Goal: Check status: Check status

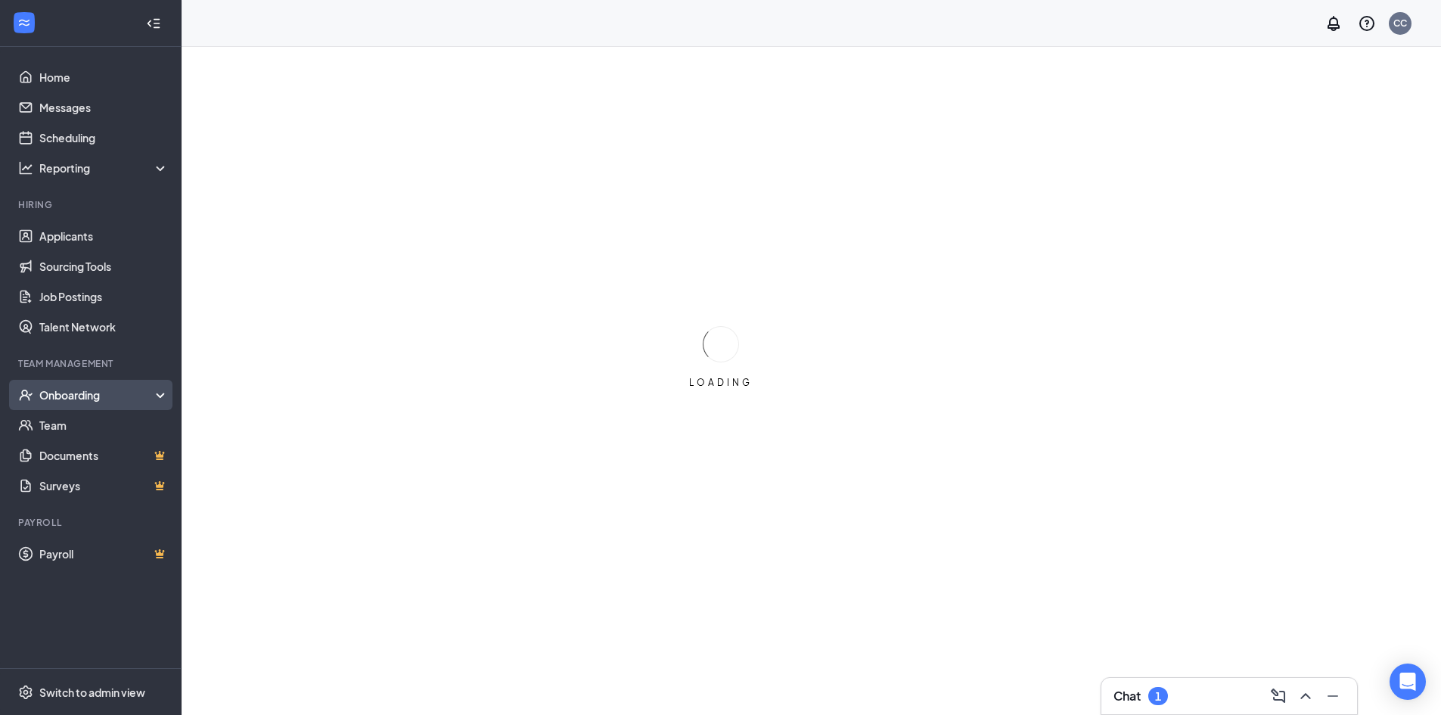
click at [95, 390] on div "Onboarding" at bounding box center [97, 394] width 117 height 15
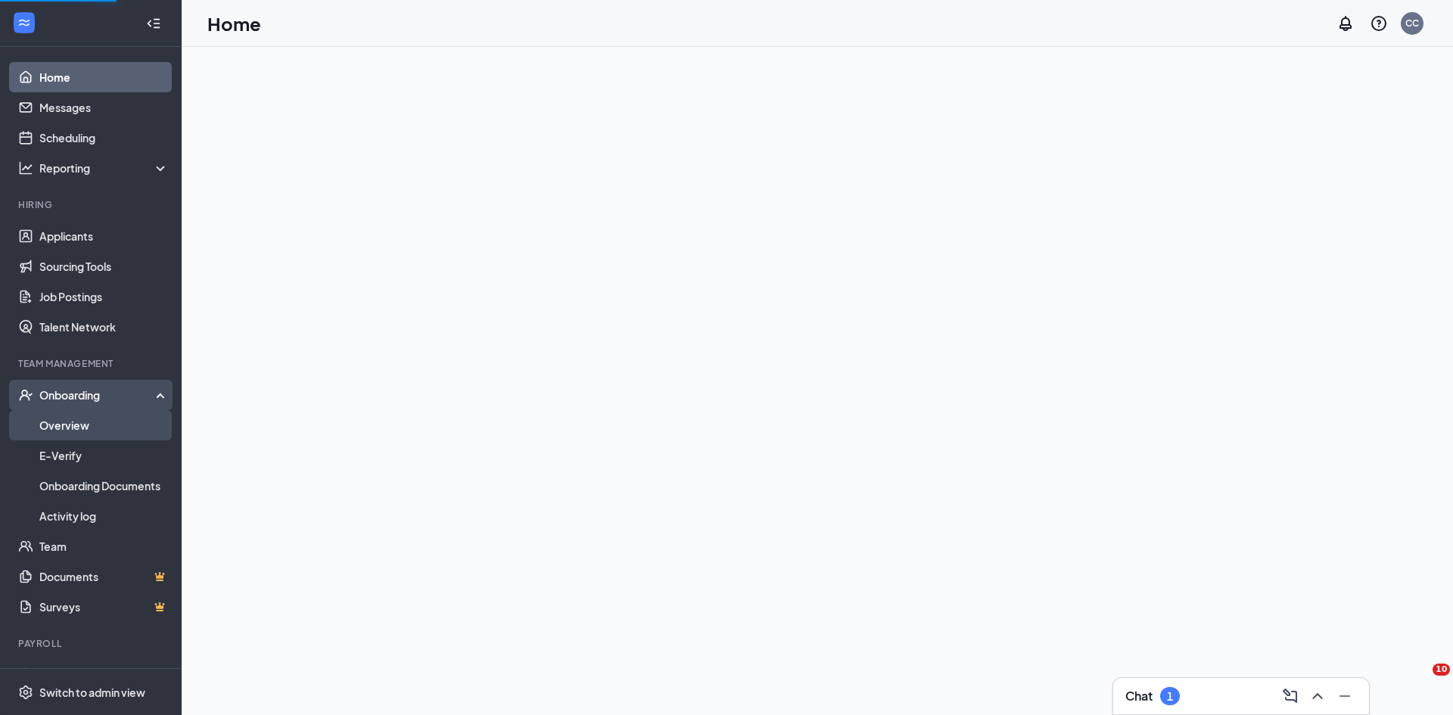
click at [89, 433] on link "Overview" at bounding box center [103, 425] width 129 height 30
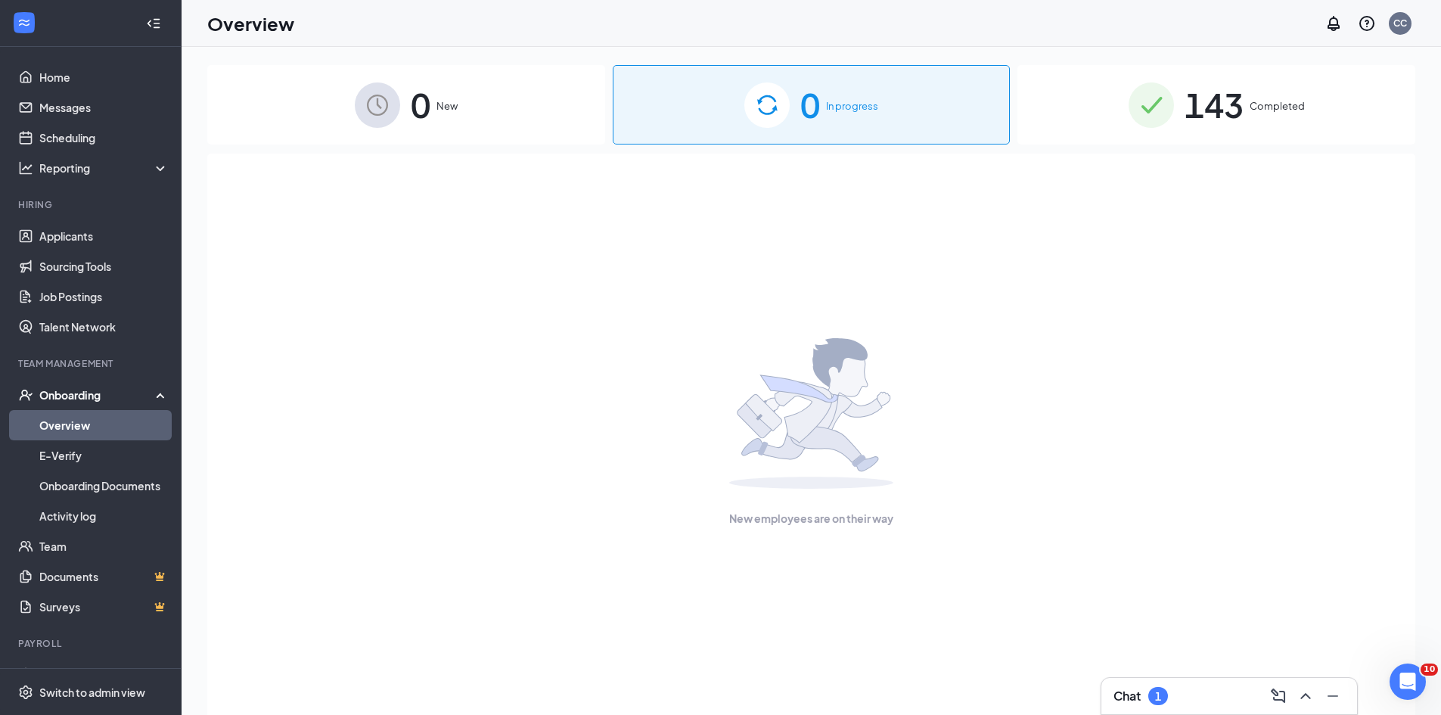
click at [1107, 120] on div "143 Completed" at bounding box center [1217, 104] width 398 height 79
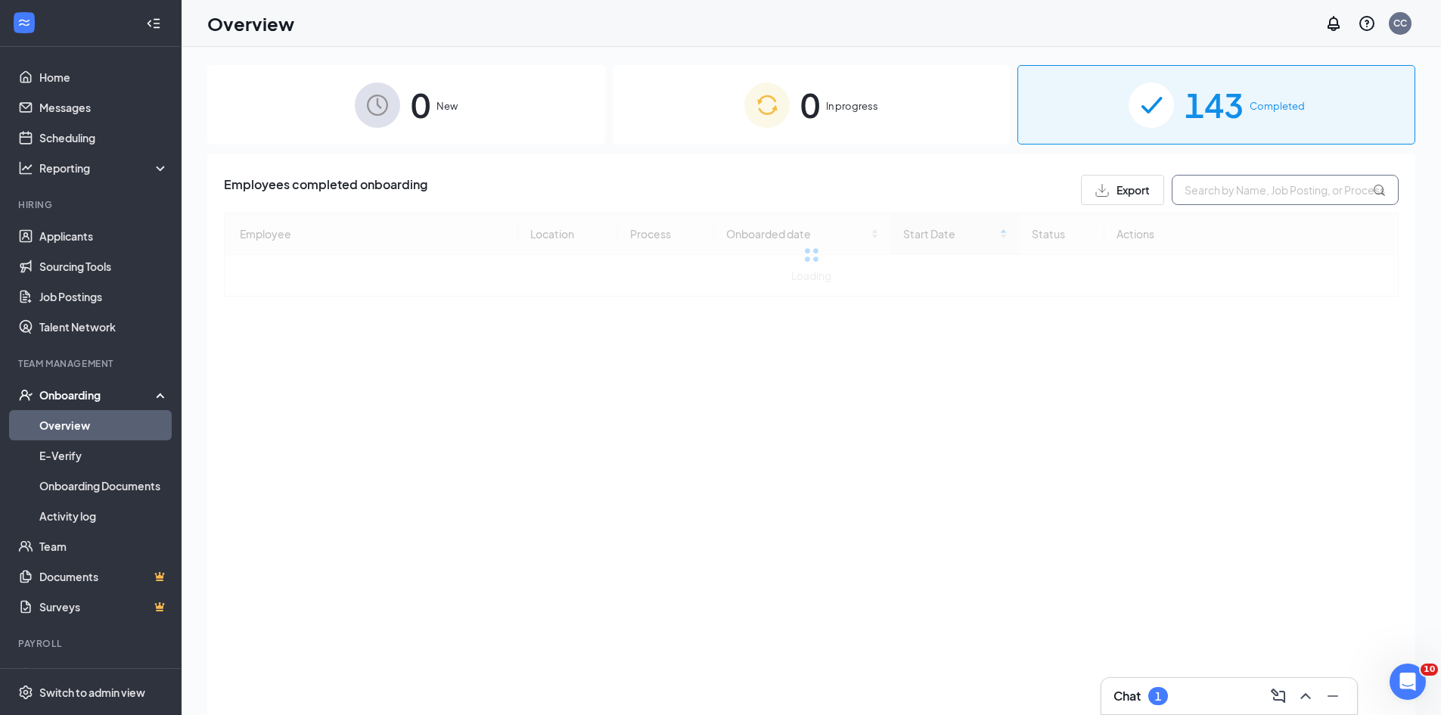
click at [1200, 193] on input "text" at bounding box center [1285, 190] width 227 height 30
drag, startPoint x: 1217, startPoint y: 186, endPoint x: 1076, endPoint y: 177, distance: 141.8
click at [1076, 177] on div "Employees completed onboarding Export mikae" at bounding box center [811, 190] width 1175 height 30
type input "[PERSON_NAME]"
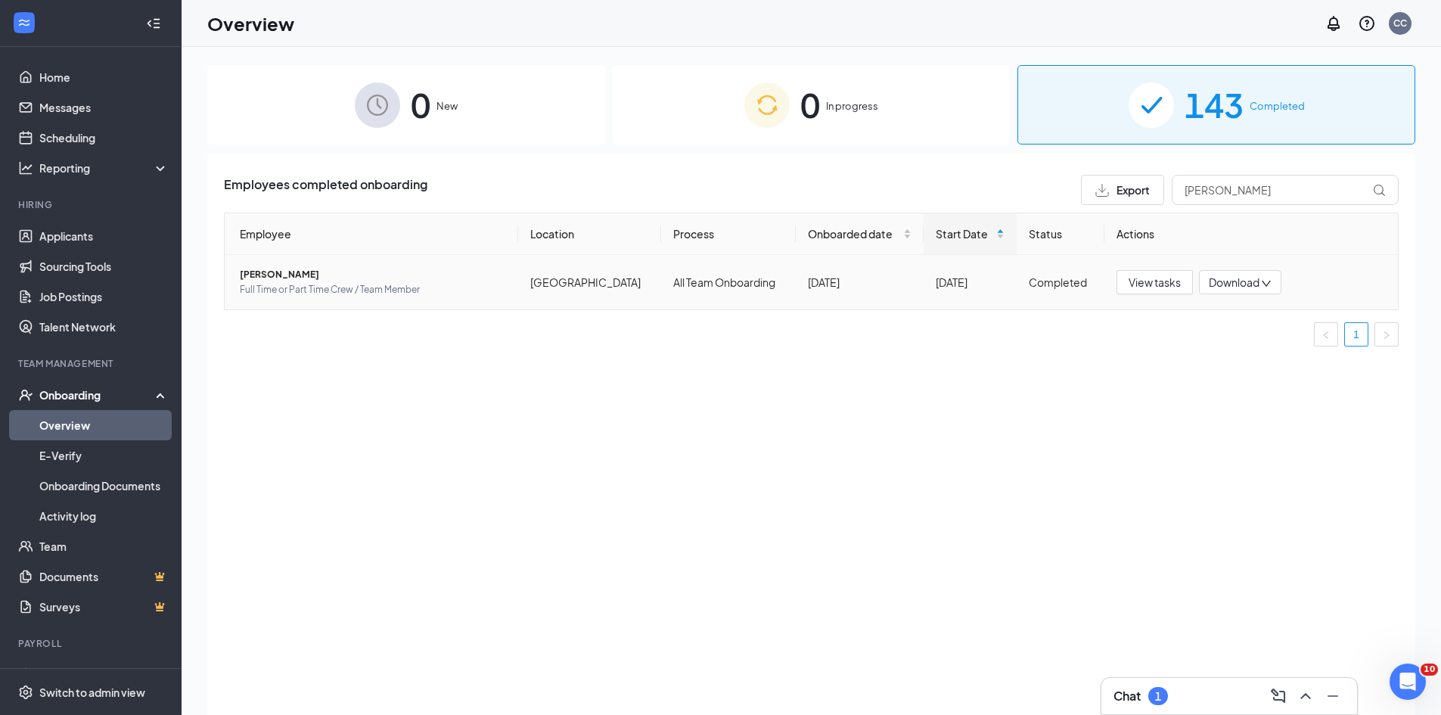
click at [312, 277] on span "[PERSON_NAME]" at bounding box center [373, 274] width 266 height 15
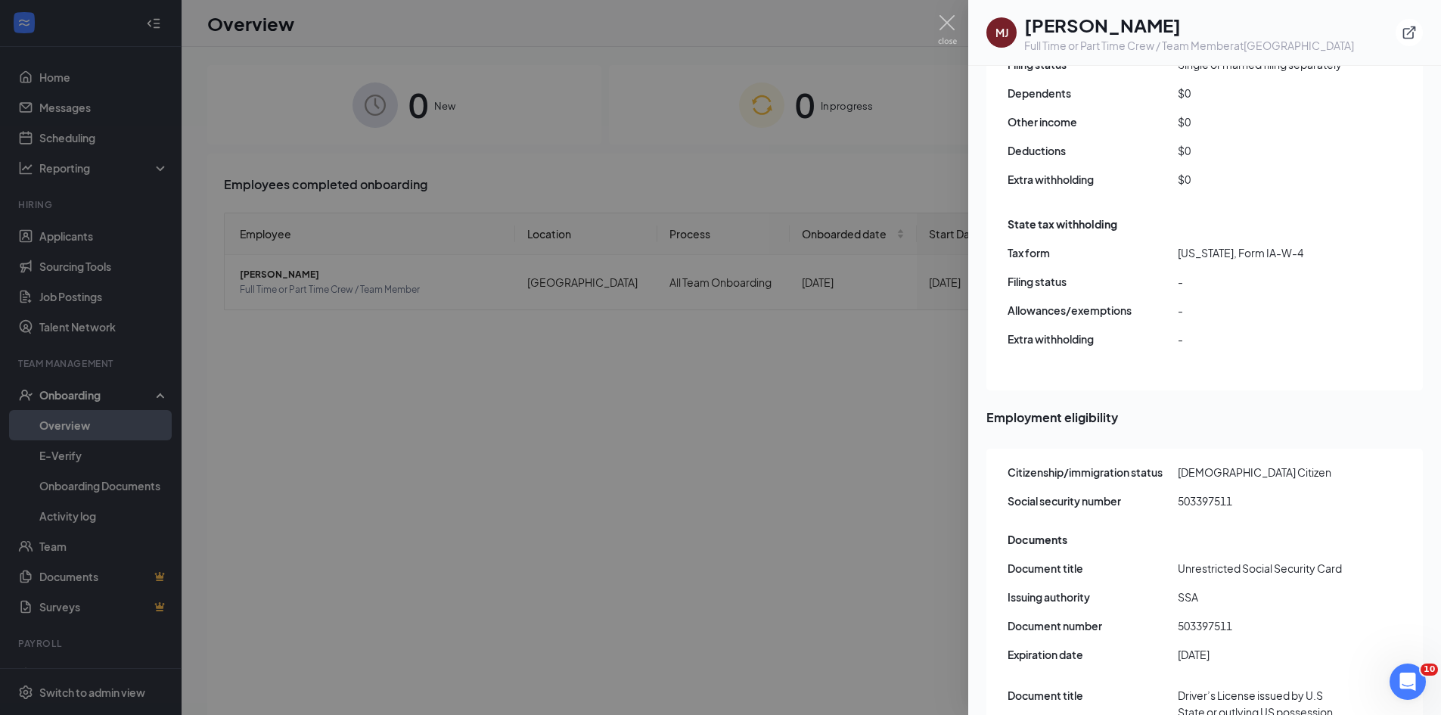
scroll to position [1362, 0]
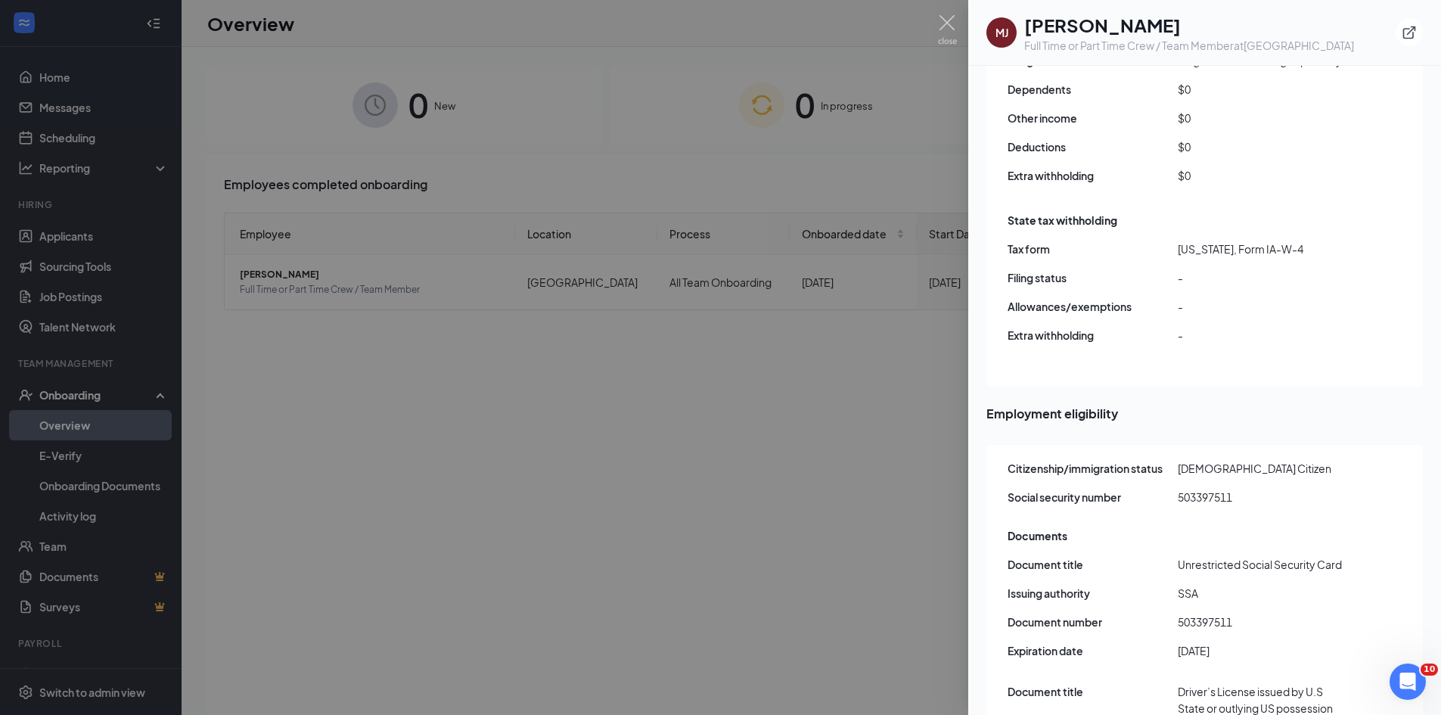
click at [802, 321] on div at bounding box center [720, 357] width 1441 height 715
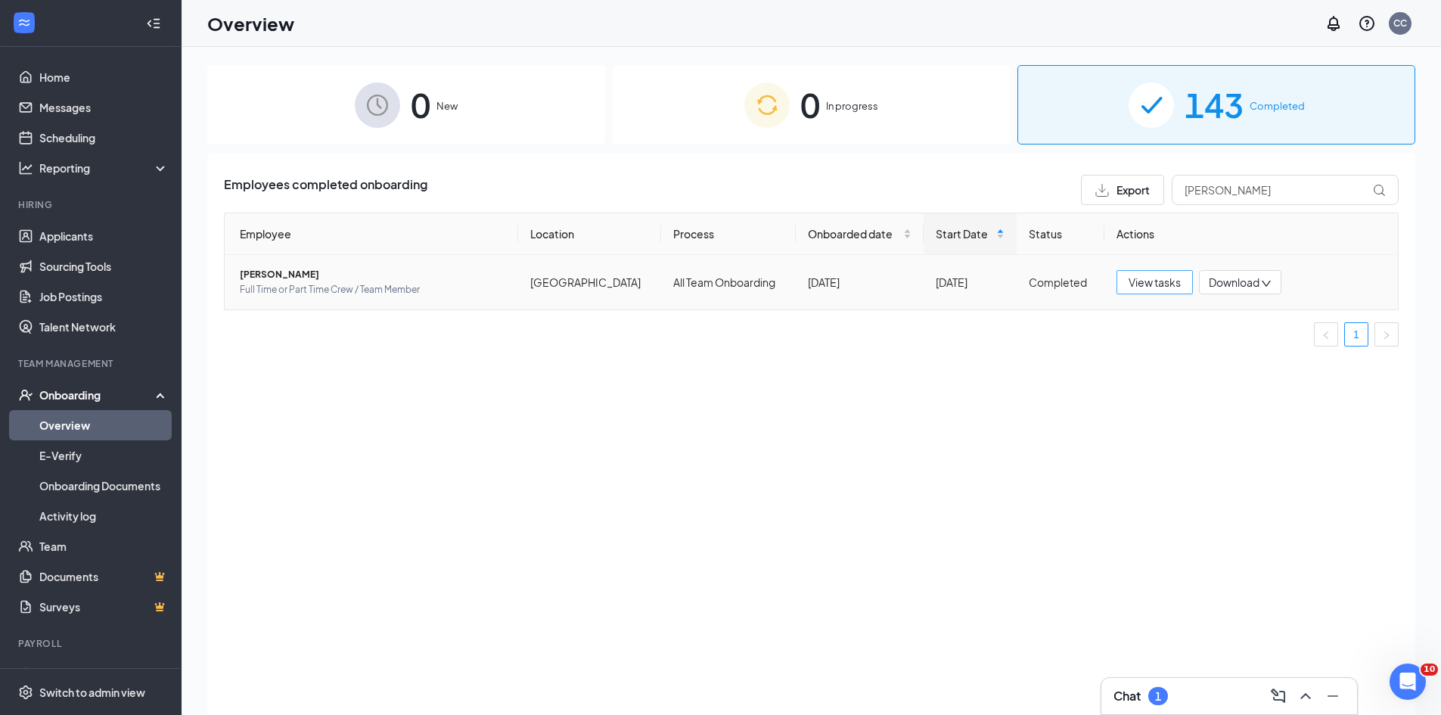
click at [1145, 291] on button "View tasks" at bounding box center [1155, 282] width 76 height 24
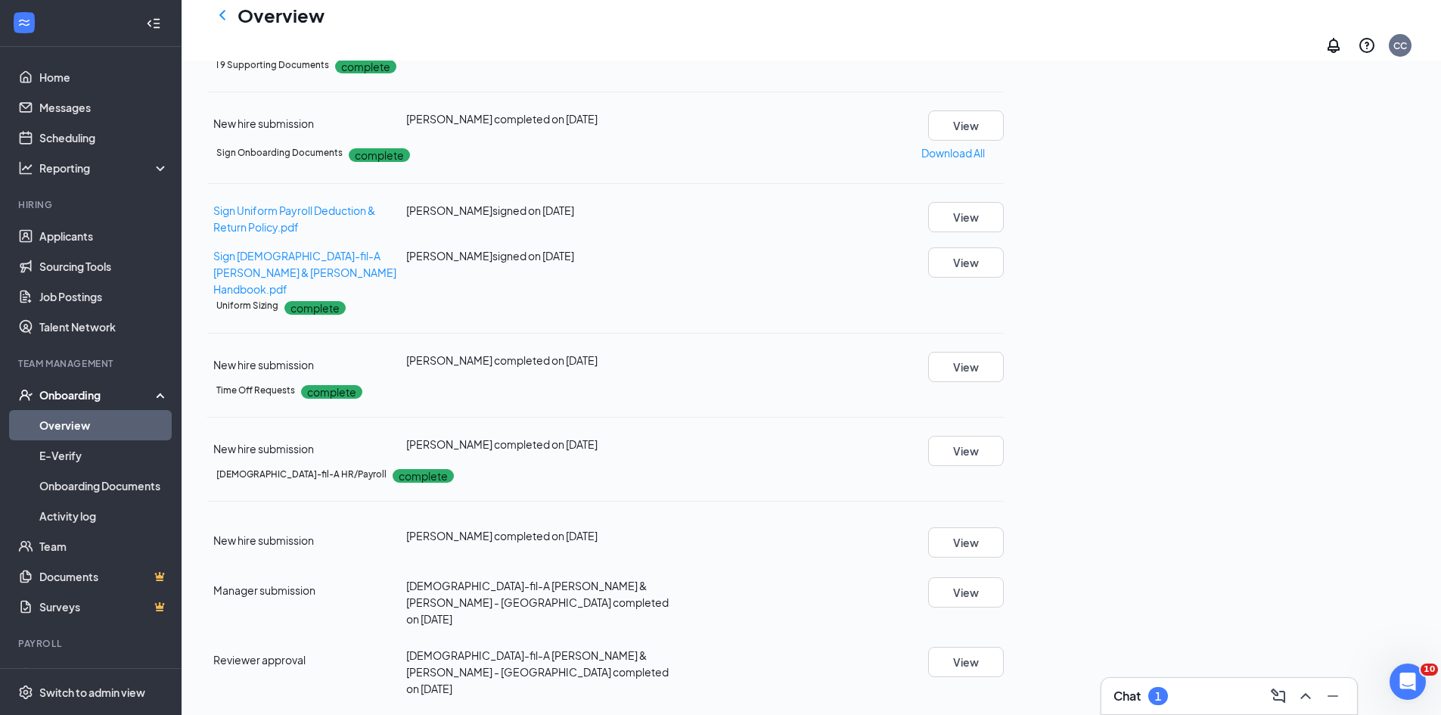
scroll to position [908, 0]
click at [1004, 378] on button "View" at bounding box center [966, 367] width 76 height 30
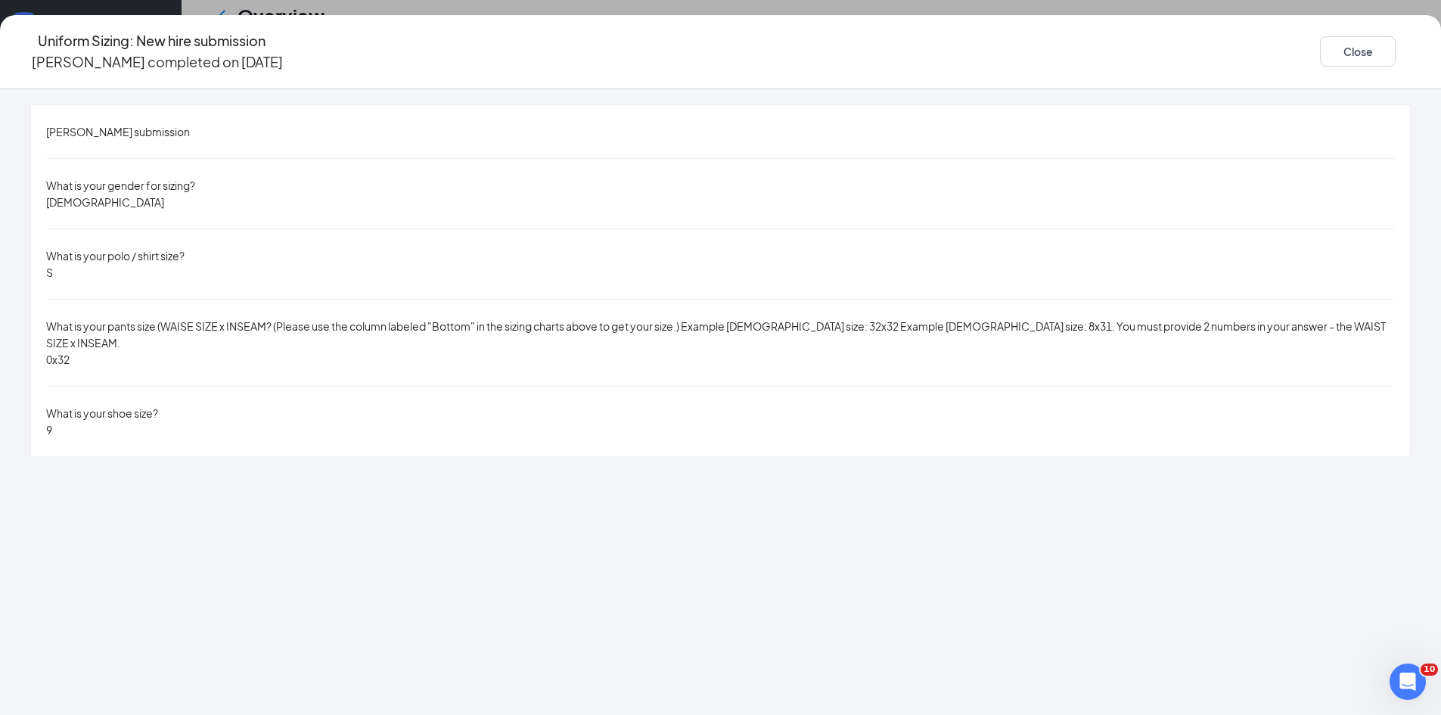
click at [1161, 48] on div "Uniform Sizing: New hire submission [PERSON_NAME] completed on [DATE] Close" at bounding box center [720, 51] width 1441 height 43
click at [1320, 55] on button "Close" at bounding box center [1358, 51] width 76 height 30
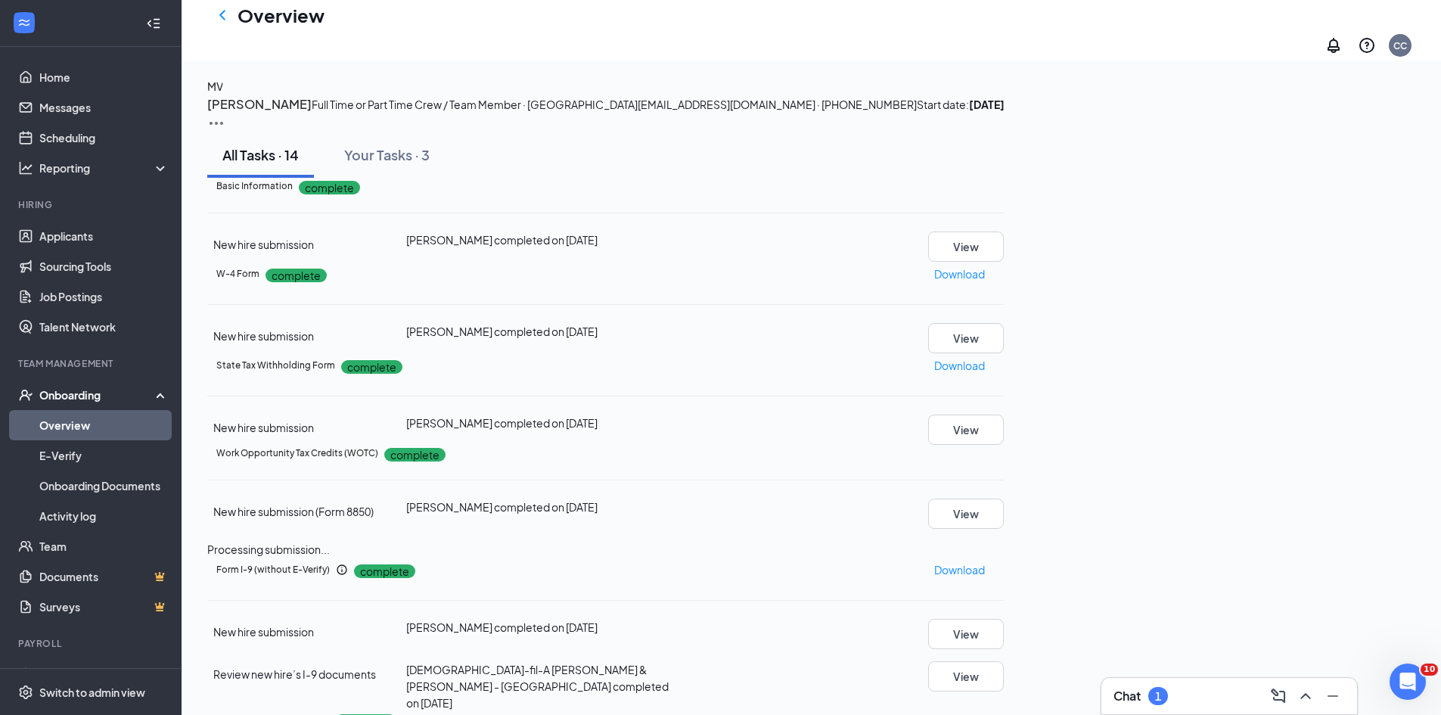
scroll to position [0, 0]
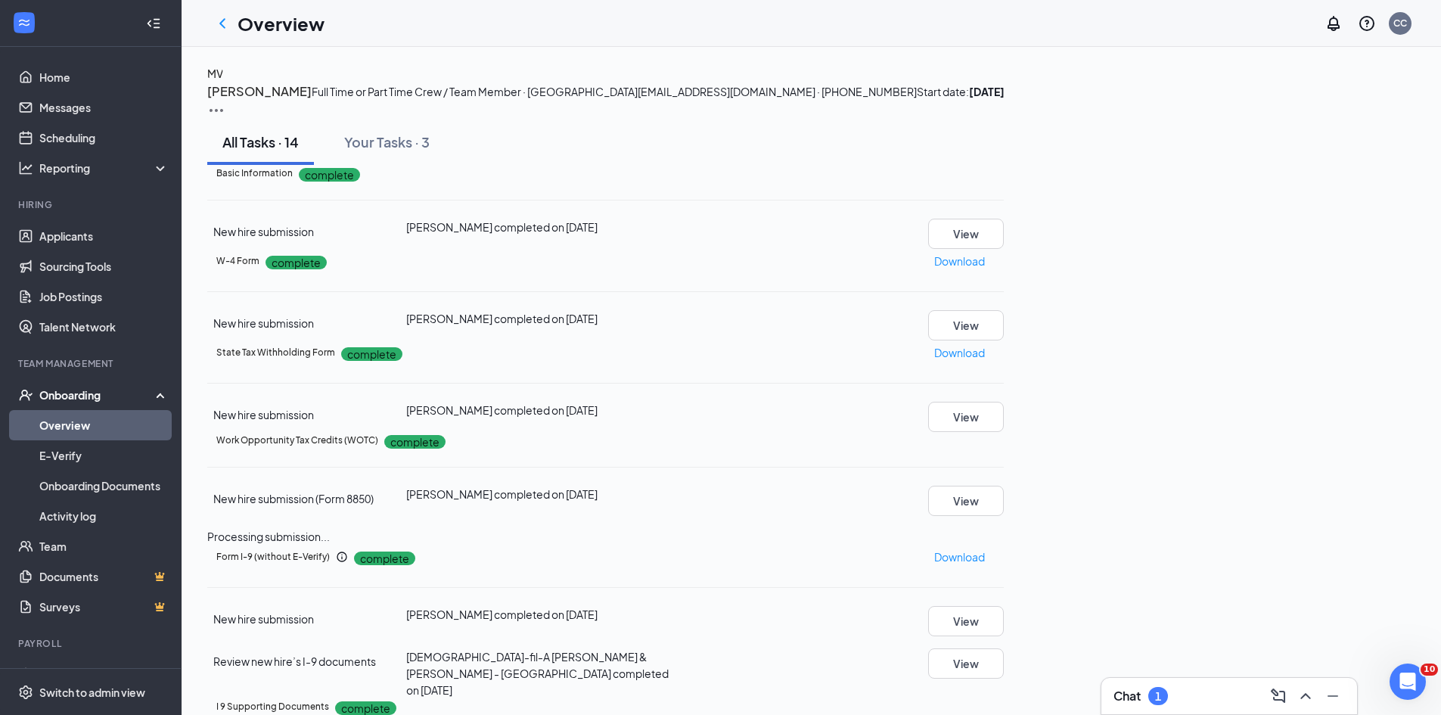
drag, startPoint x: 603, startPoint y: 156, endPoint x: 541, endPoint y: 151, distance: 62.3
click at [638, 98] on span "[EMAIL_ADDRESS][DOMAIN_NAME] · [PHONE_NUMBER]" at bounding box center [777, 92] width 279 height 14
copy span "[PHONE_NUMBER]"
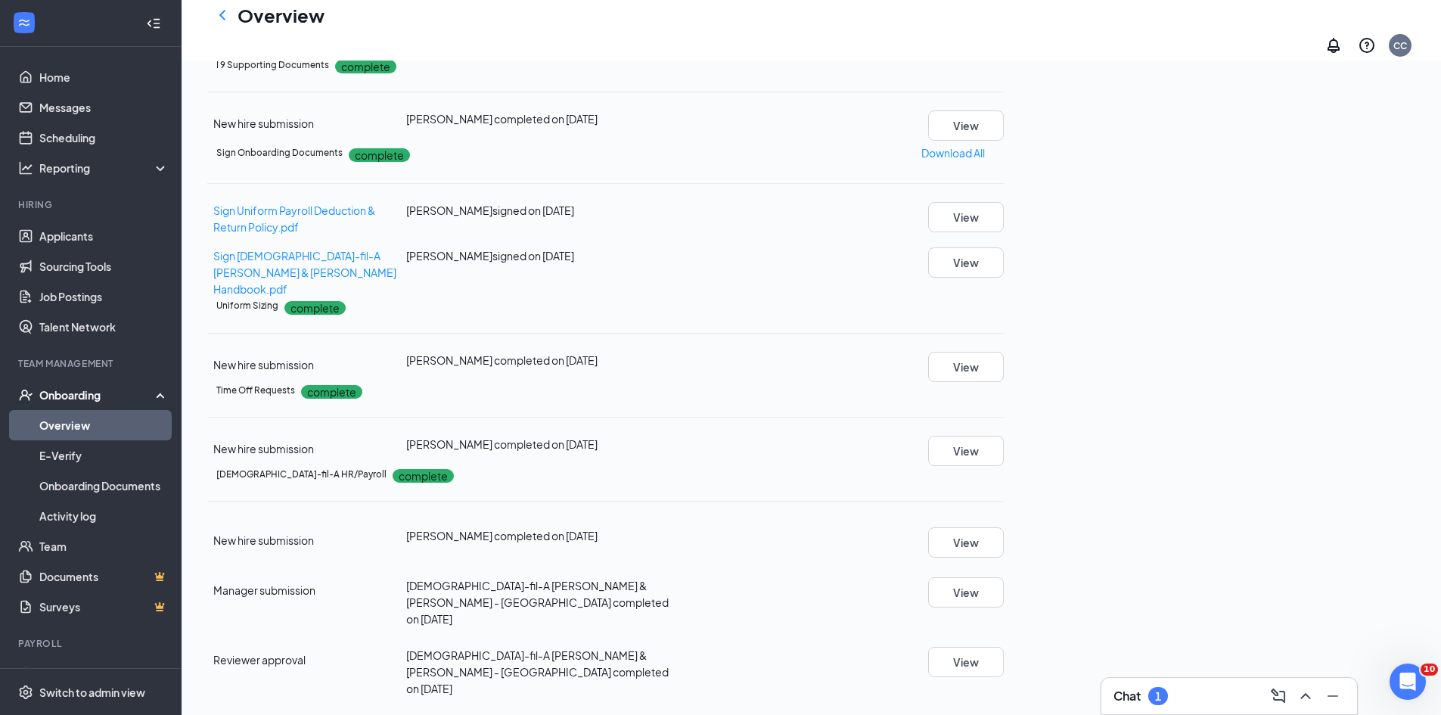
scroll to position [730, 0]
click at [1004, 382] on button "View" at bounding box center [966, 367] width 76 height 30
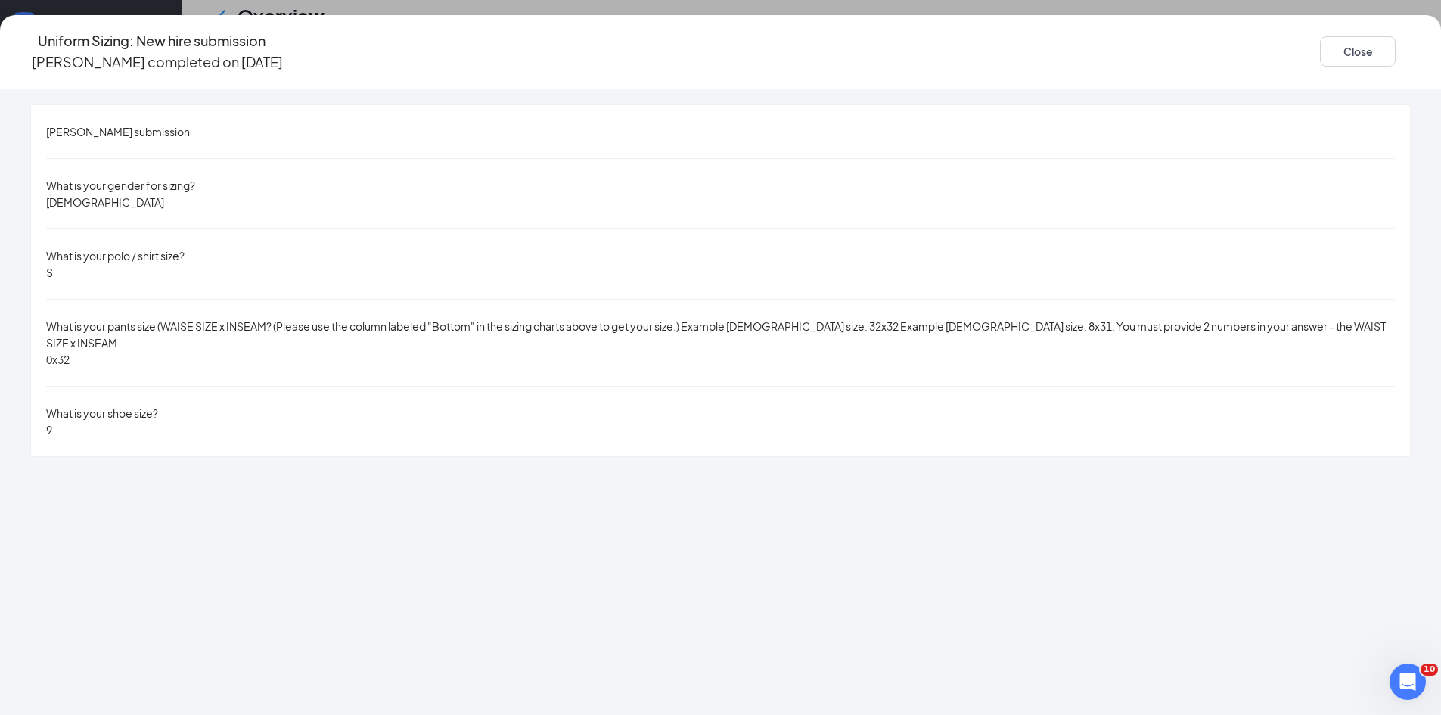
click at [640, 576] on div "[PERSON_NAME] submission What is your gender for sizing? [DEMOGRAPHIC_DATA] Wha…" at bounding box center [720, 402] width 1441 height 626
click at [1320, 51] on button "Close" at bounding box center [1358, 51] width 76 height 30
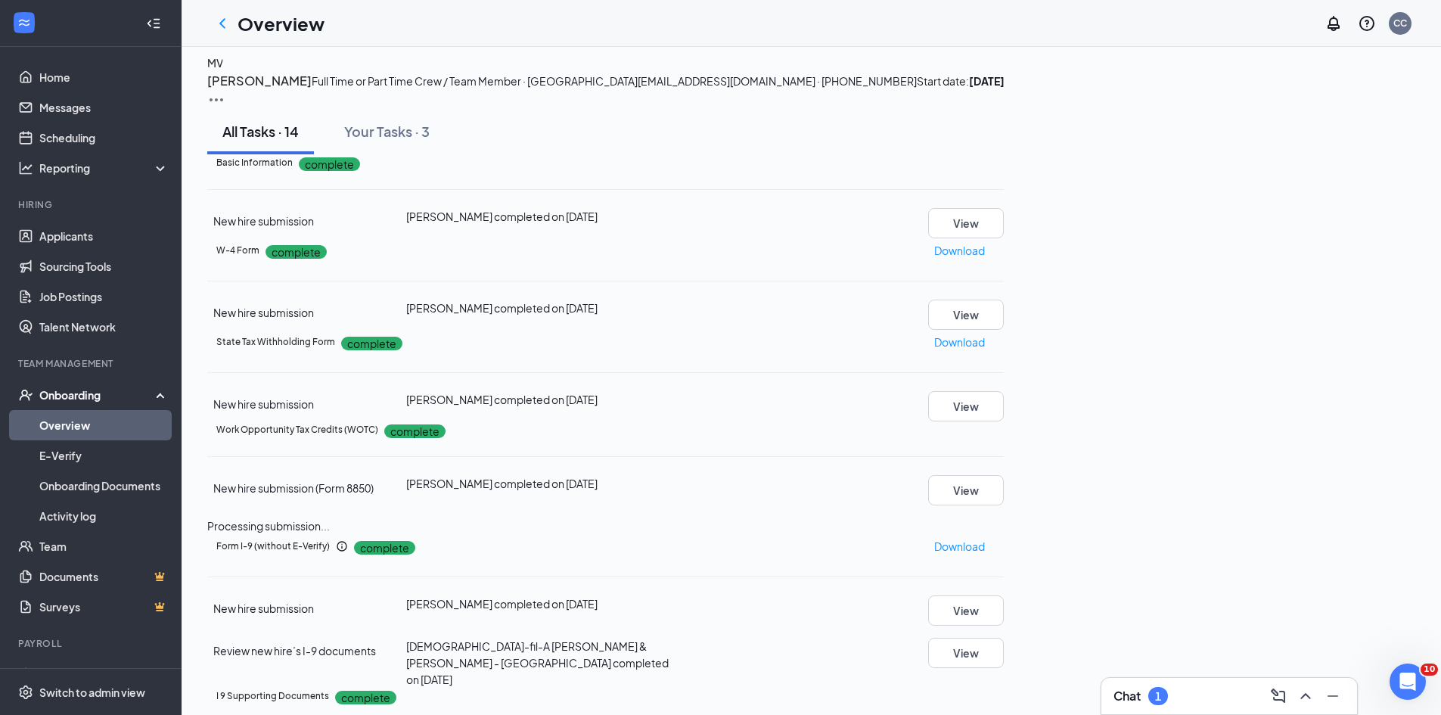
scroll to position [0, 0]
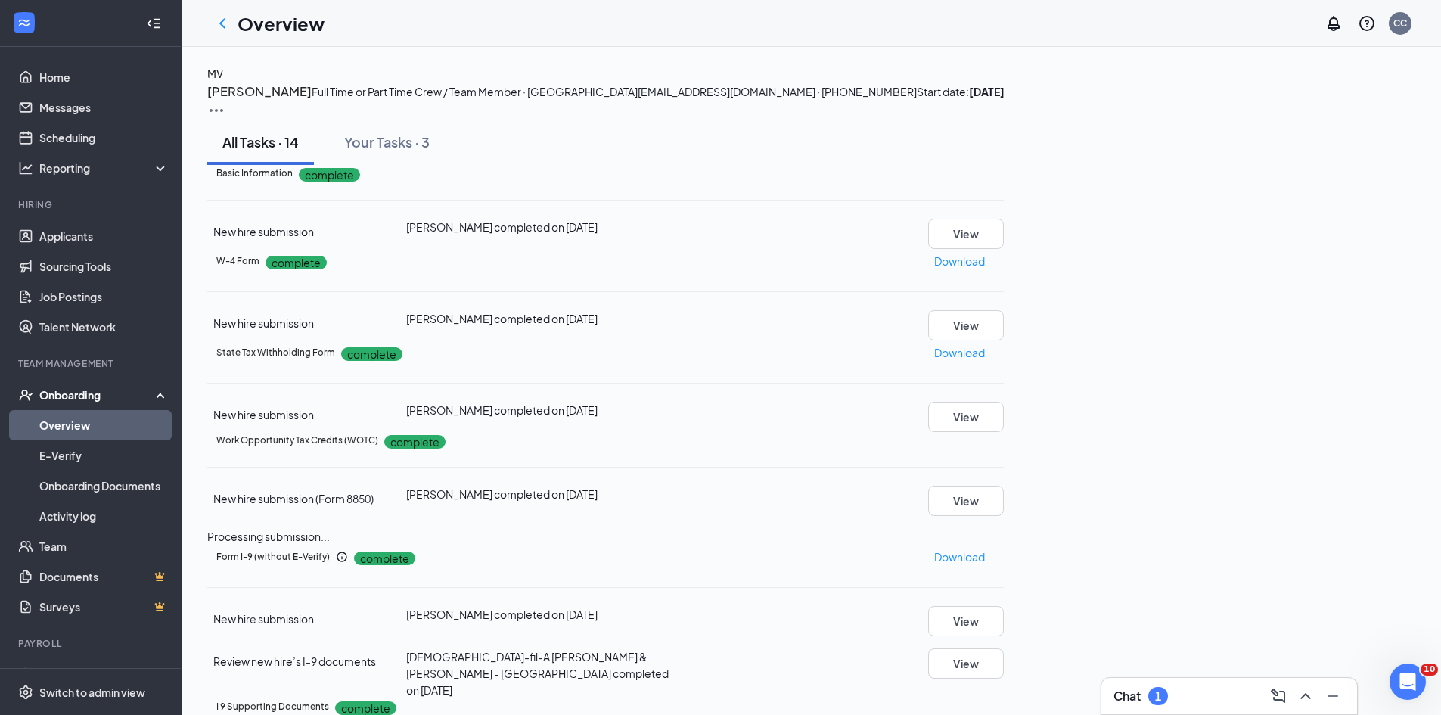
click at [222, 27] on icon "ChevronLeft" at bounding box center [222, 23] width 18 height 18
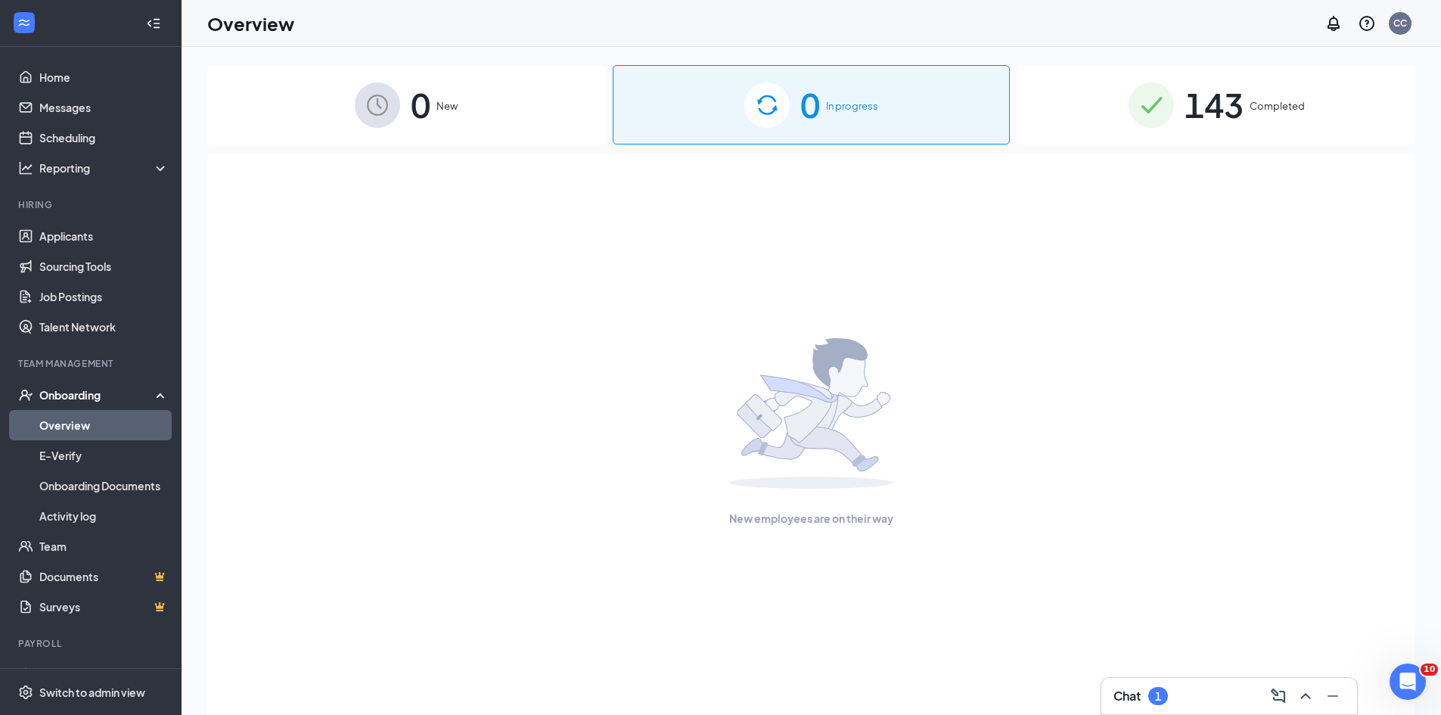
click at [1194, 126] on span "143" at bounding box center [1214, 105] width 59 height 52
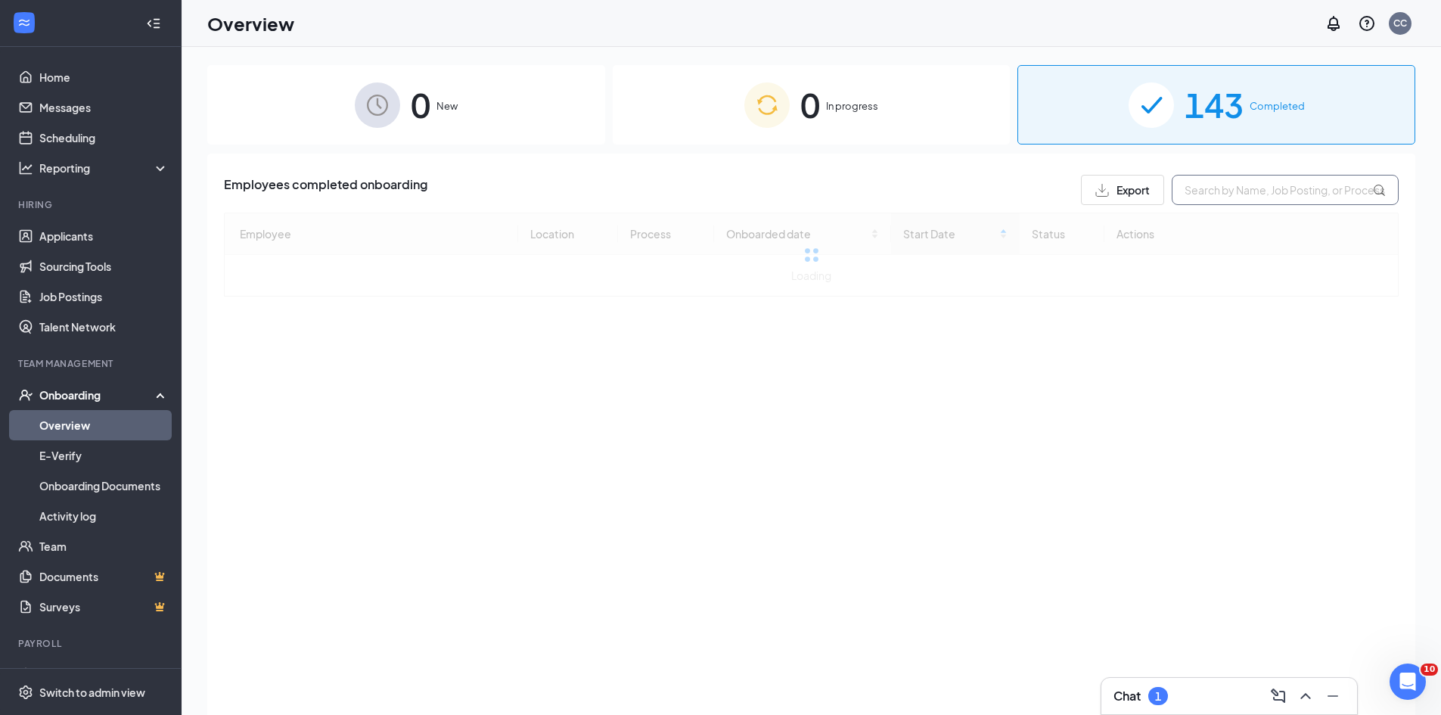
click at [1201, 187] on input "text" at bounding box center [1285, 190] width 227 height 30
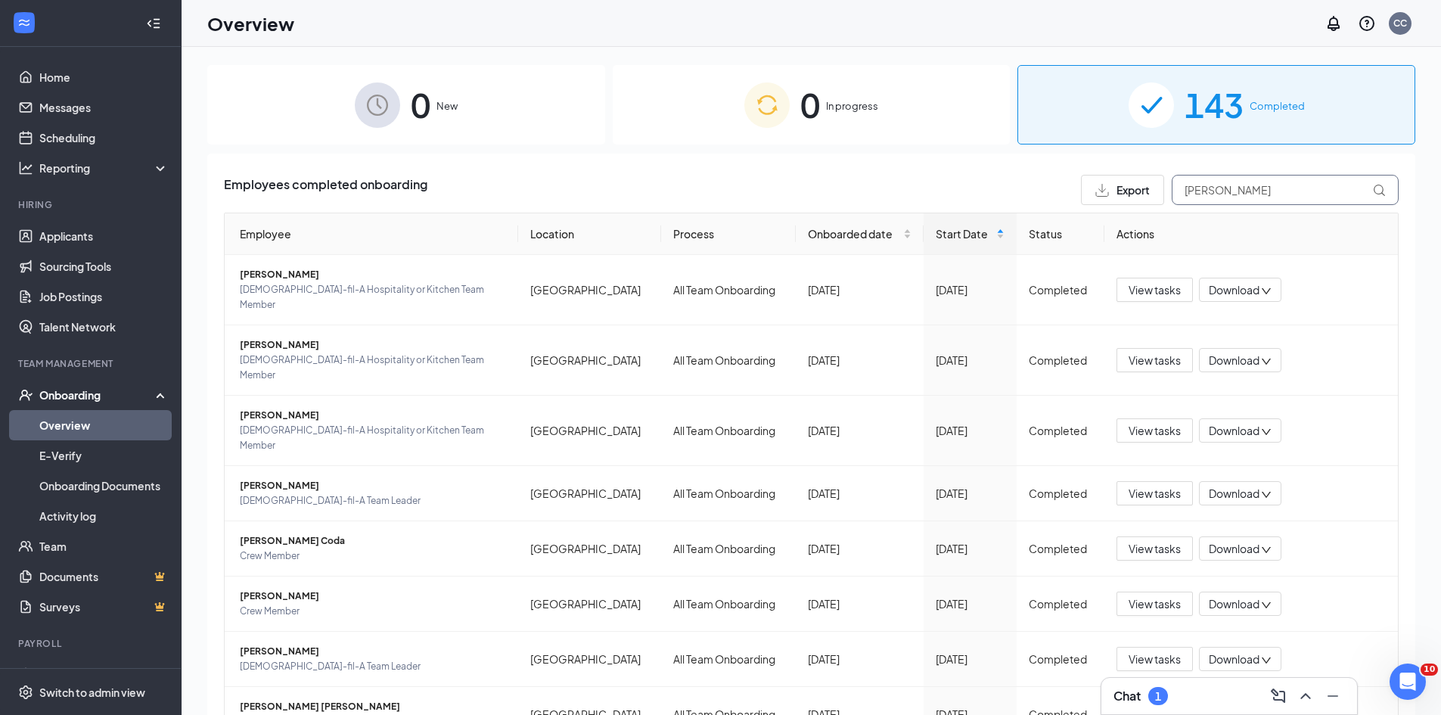
type input "[PERSON_NAME]"
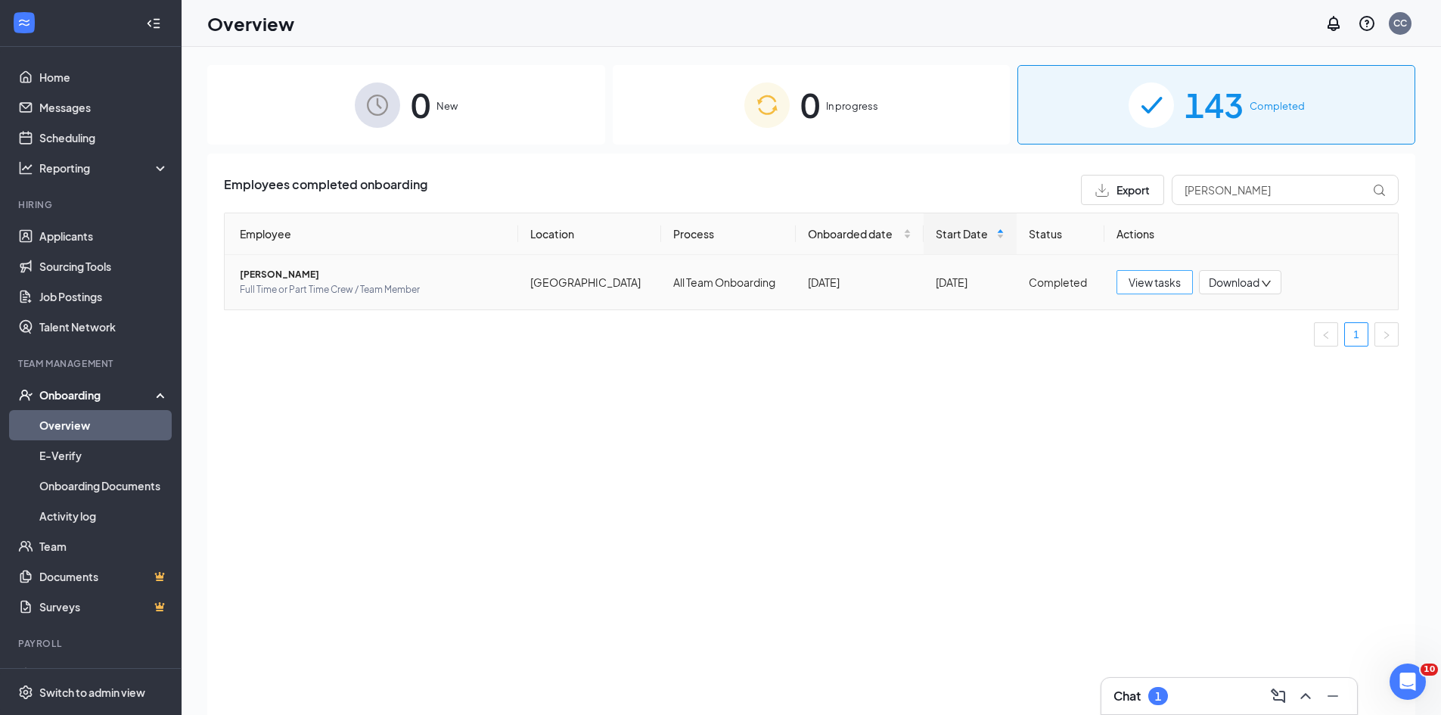
click at [1138, 281] on span "View tasks" at bounding box center [1155, 282] width 52 height 17
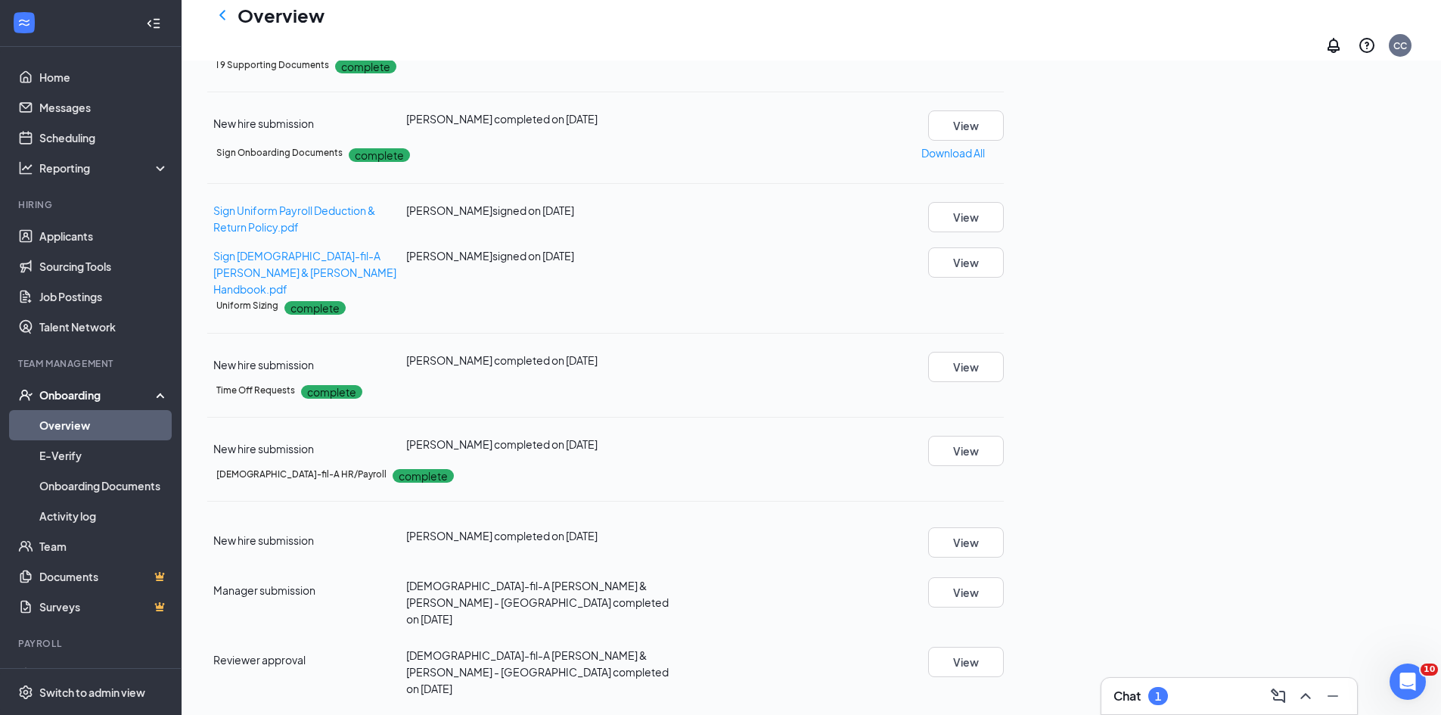
scroll to position [908, 0]
click at [1004, 381] on div "Uniform Sizing complete New hire submission [PERSON_NAME] completed on [DATE] V…" at bounding box center [605, 339] width 797 height 84
click at [1004, 382] on button "View" at bounding box center [966, 367] width 76 height 30
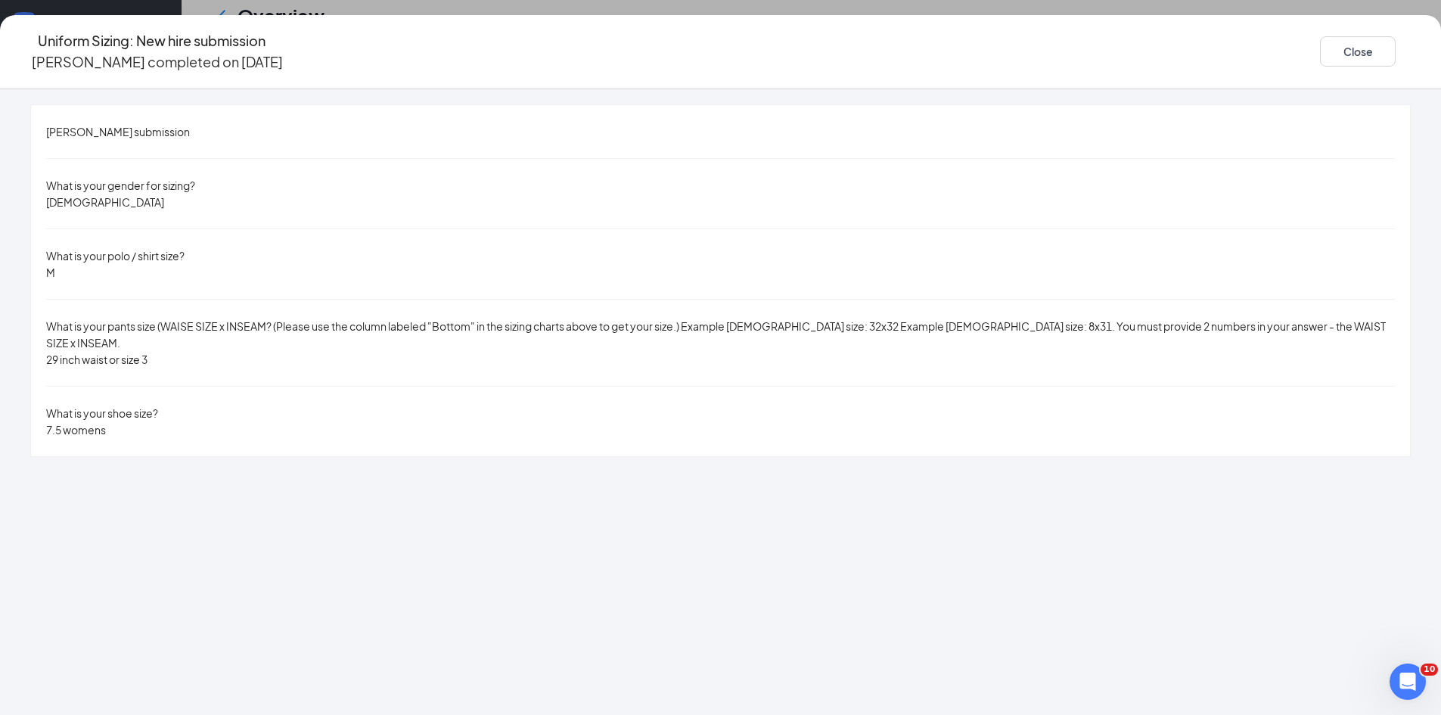
click at [514, 14] on div "Uniform Sizing: New hire submission [PERSON_NAME] completed on [DATE] Close [PE…" at bounding box center [720, 357] width 1441 height 715
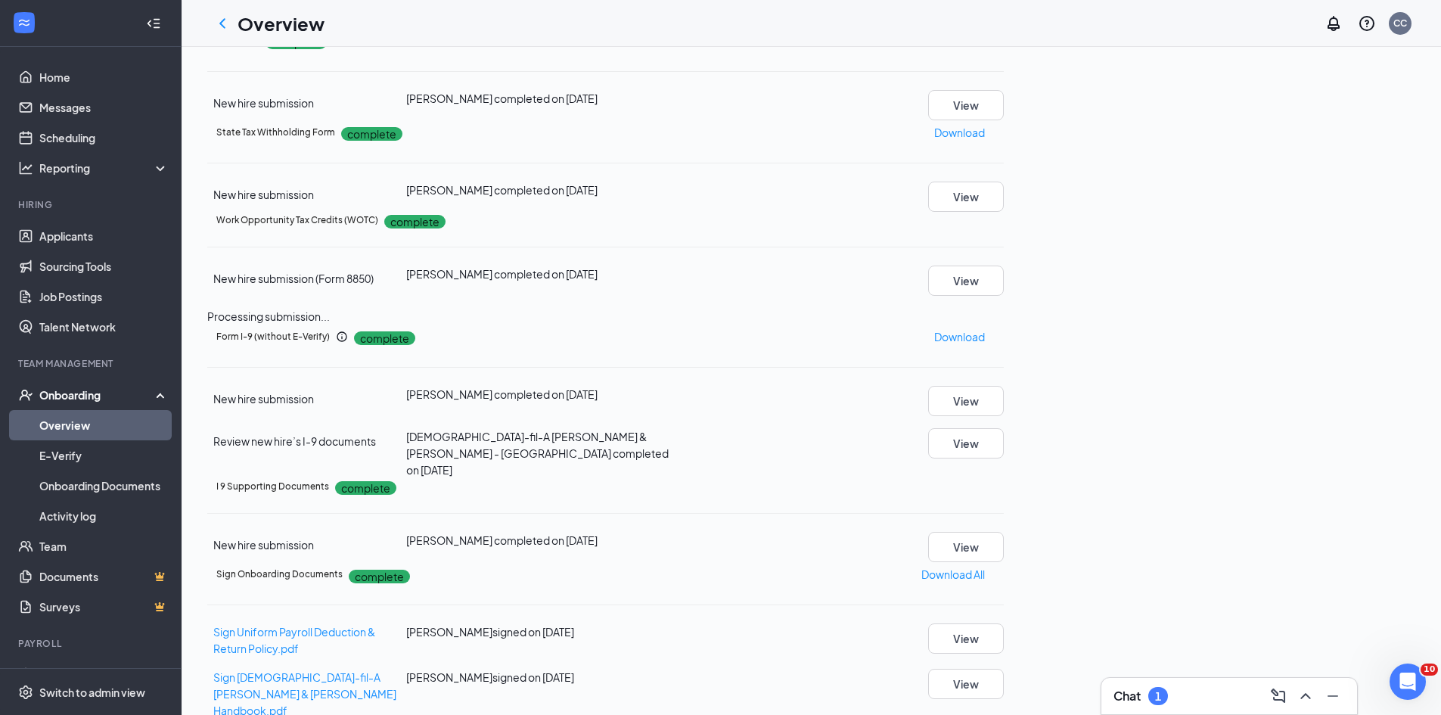
scroll to position [0, 0]
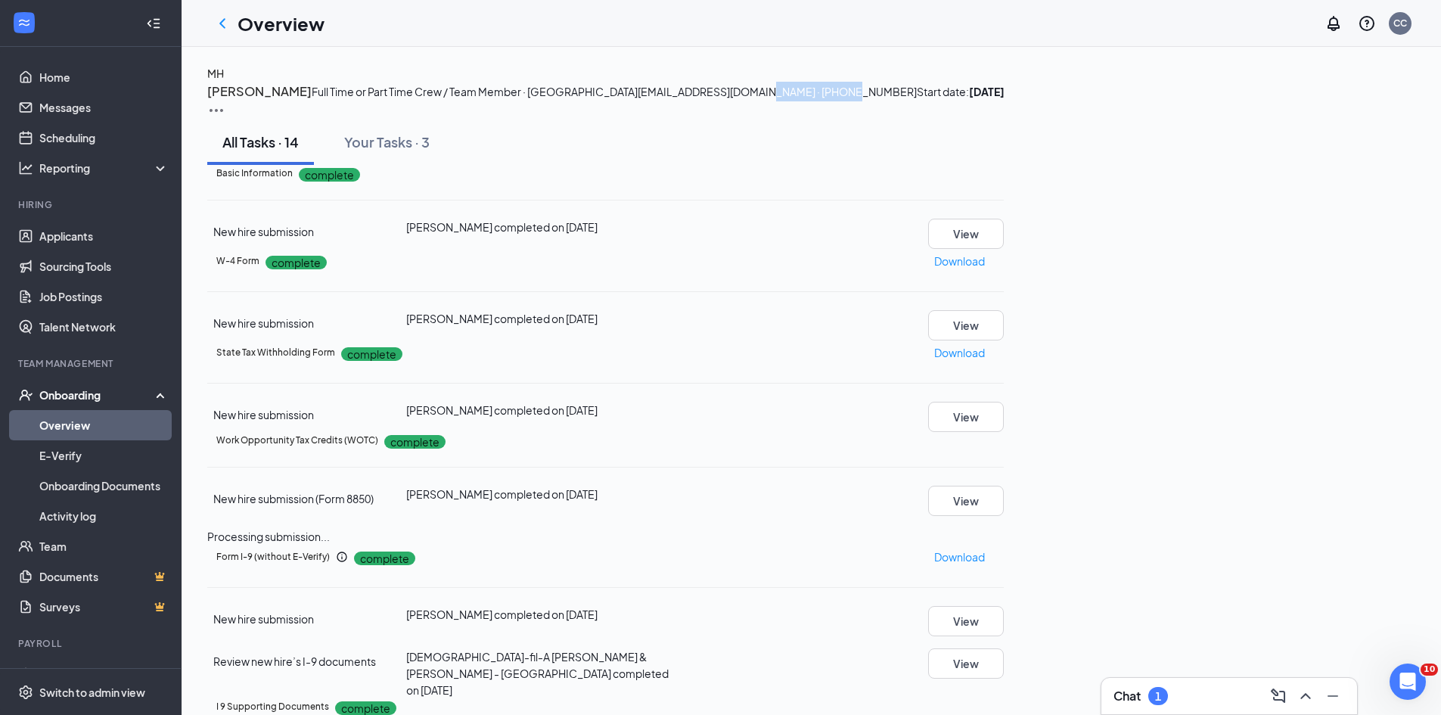
drag, startPoint x: 570, startPoint y: 146, endPoint x: 479, endPoint y: 148, distance: 90.8
click at [638, 98] on span "[EMAIL_ADDRESS][DOMAIN_NAME] · [PHONE_NUMBER]" at bounding box center [777, 92] width 279 height 14
copy span "[PHONE_NUMBER]"
click at [593, 214] on div "[PERSON_NAME] Full Time or Part Time Crew / Team Member · [GEOGRAPHIC_DATA] [EM…" at bounding box center [811, 701] width 1208 height 1273
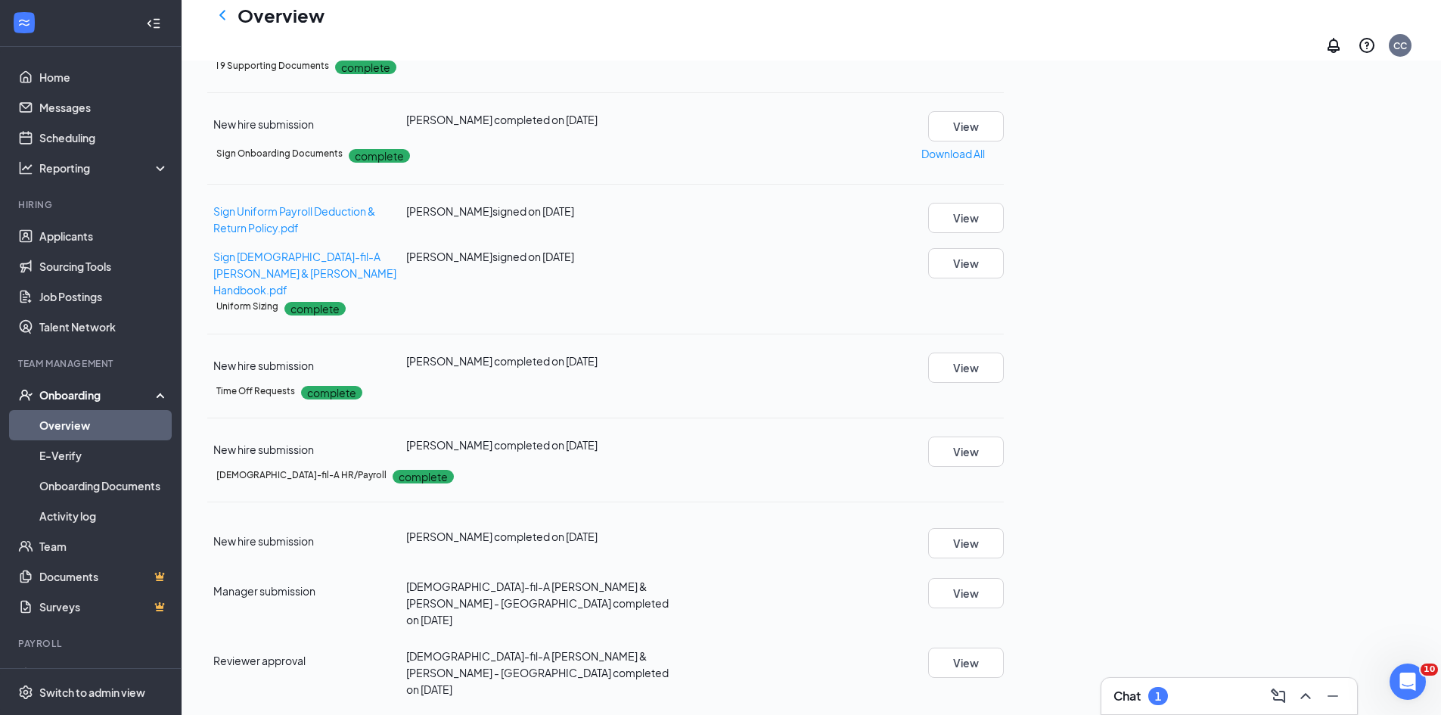
scroll to position [681, 0]
click at [1004, 382] on button "View" at bounding box center [966, 367] width 76 height 30
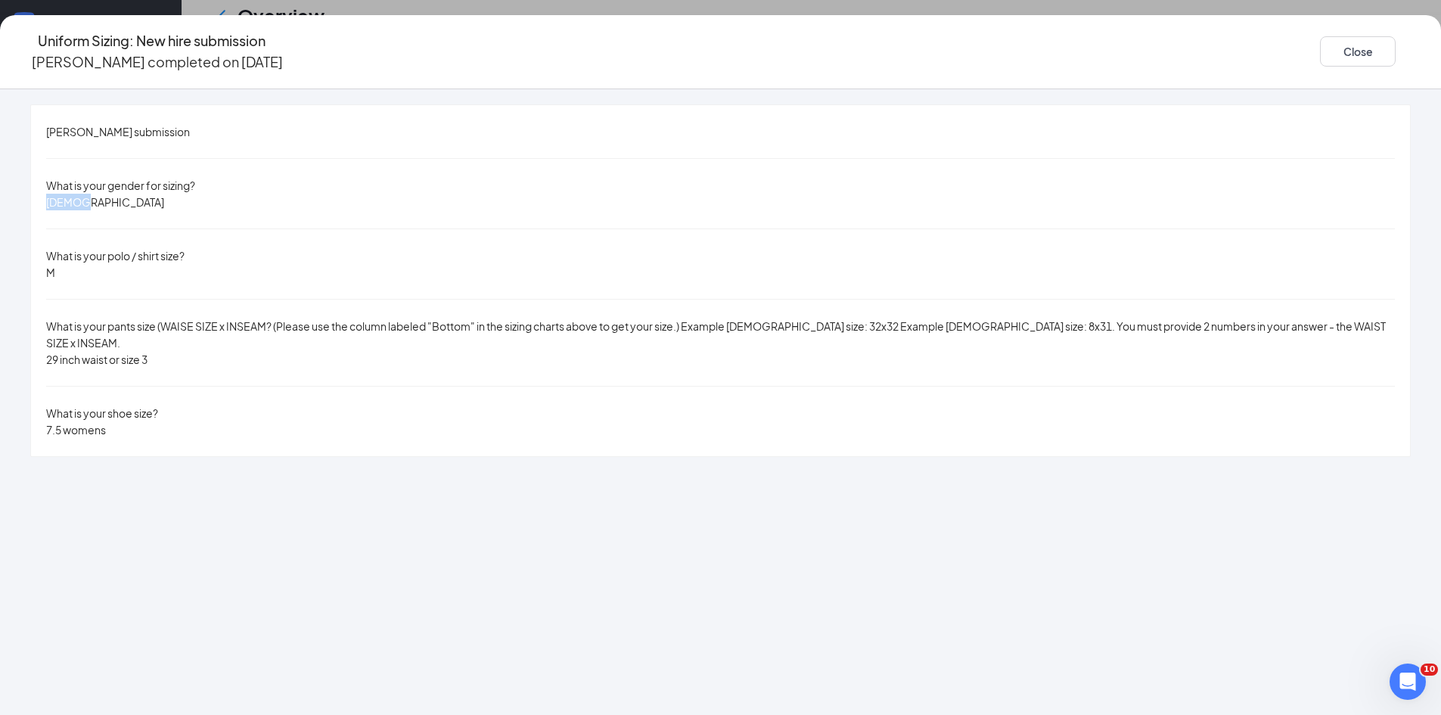
drag, startPoint x: 291, startPoint y: 181, endPoint x: 219, endPoint y: 183, distance: 72.7
click at [219, 183] on div "[PERSON_NAME] submission What is your gender for sizing? [DEMOGRAPHIC_DATA] Wha…" at bounding box center [720, 280] width 1441 height 353
click at [1320, 42] on button "Close" at bounding box center [1358, 51] width 76 height 30
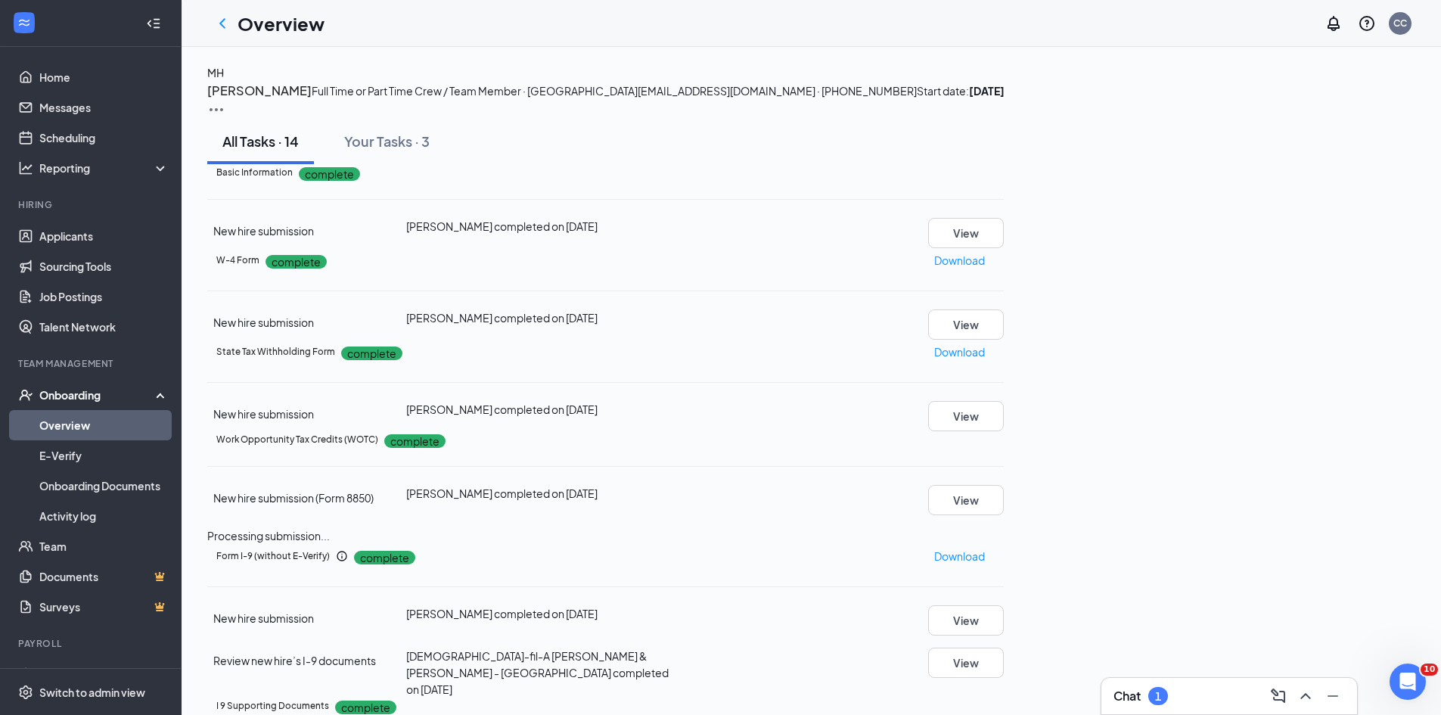
scroll to position [0, 0]
click at [213, 20] on div at bounding box center [222, 23] width 30 height 30
click at [225, 24] on icon "ChevronLeft" at bounding box center [222, 23] width 18 height 18
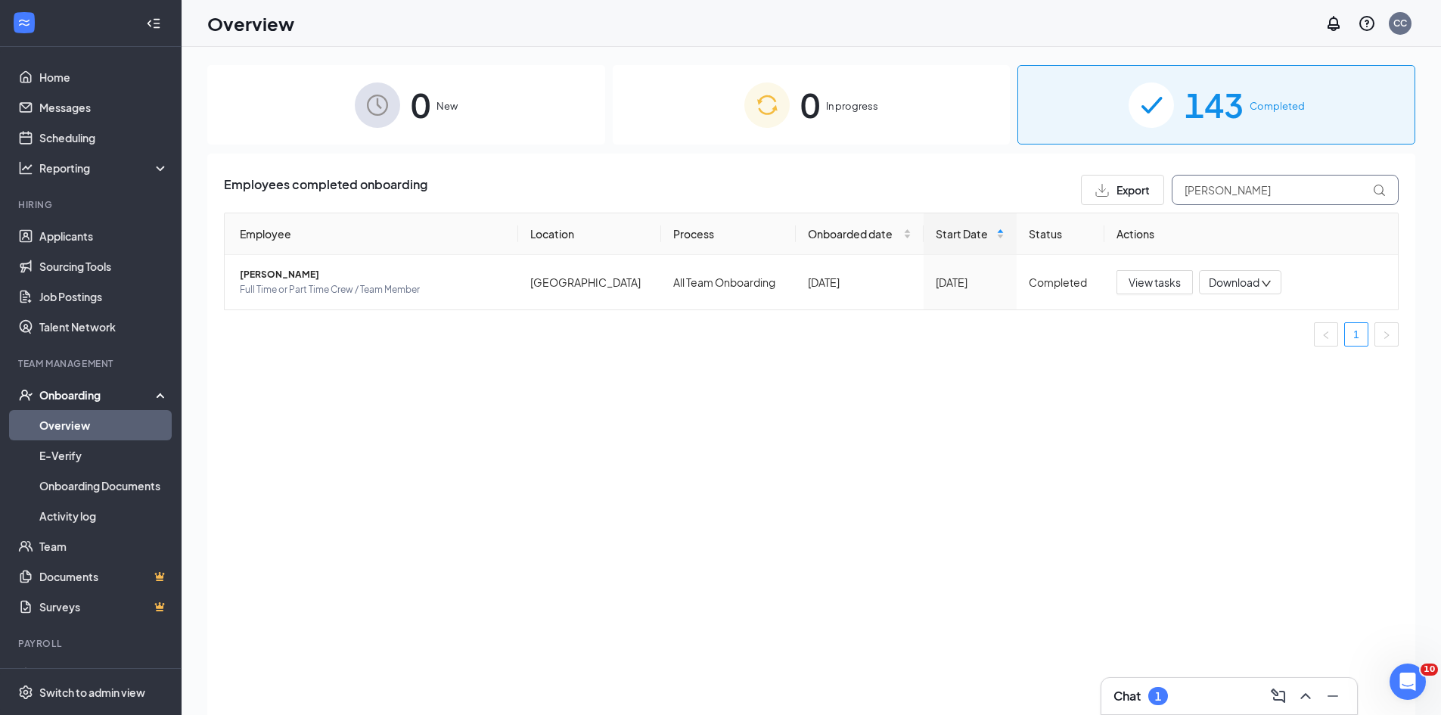
click at [1224, 194] on input "[PERSON_NAME]" at bounding box center [1285, 190] width 227 height 30
type input "[PERSON_NAME]"
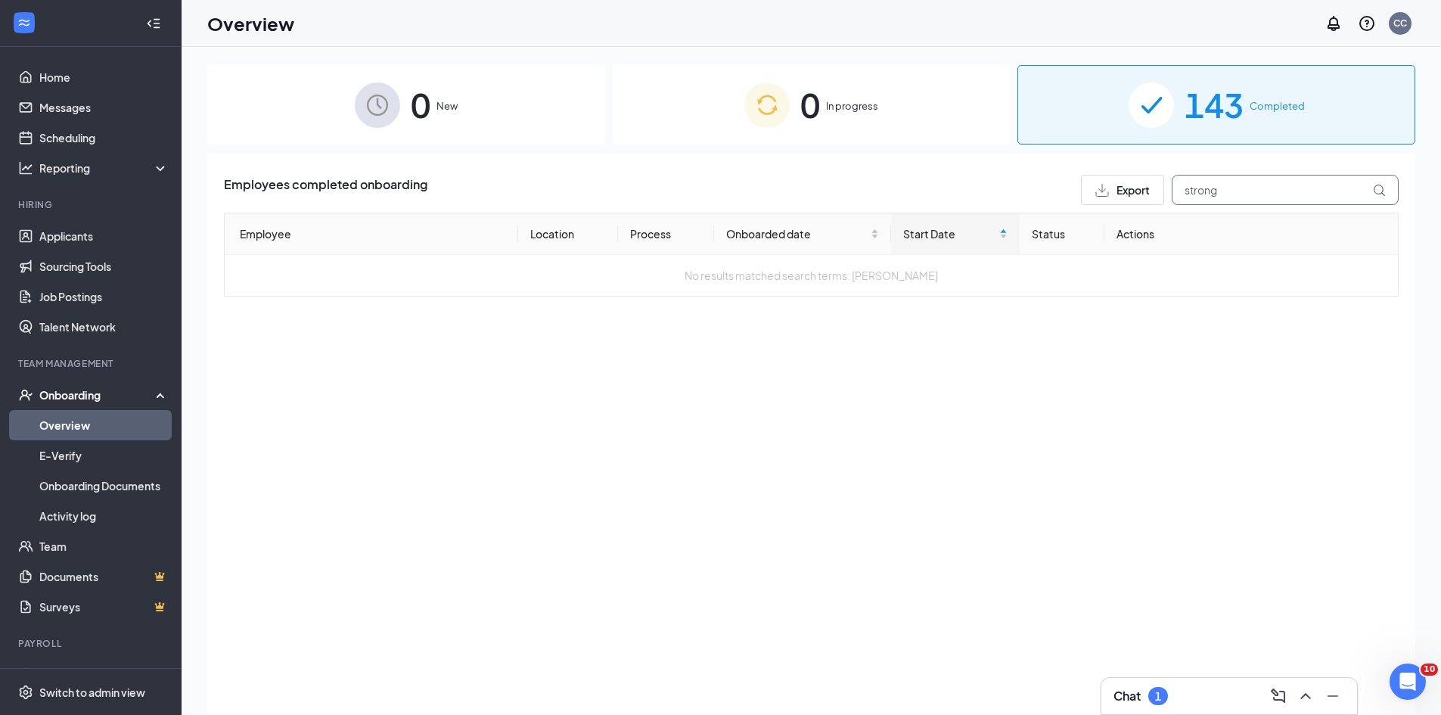
type input "strong"
